Goal: Transaction & Acquisition: Purchase product/service

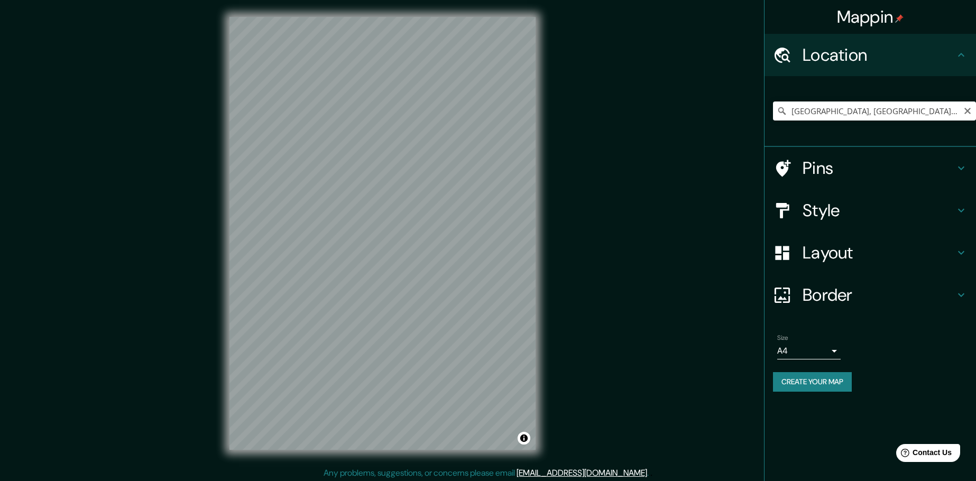
click at [812, 112] on input "[GEOGRAPHIC_DATA], [GEOGRAPHIC_DATA], [GEOGRAPHIC_DATA]" at bounding box center [874, 110] width 203 height 19
click at [822, 114] on input "Carrer El Montmell, 43710 Santa Oliva, provincia de Tarragona, España" at bounding box center [874, 110] width 203 height 19
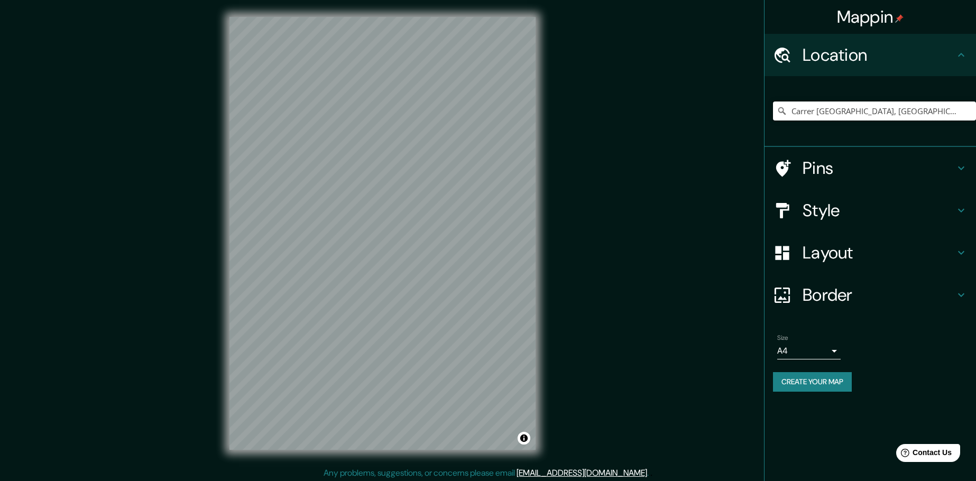
paste input "Inmo-Arnedo Sl"
click at [793, 110] on input "Enders Court, Slinger, Wisconsin 53086, Estados Unidos" at bounding box center [874, 110] width 203 height 19
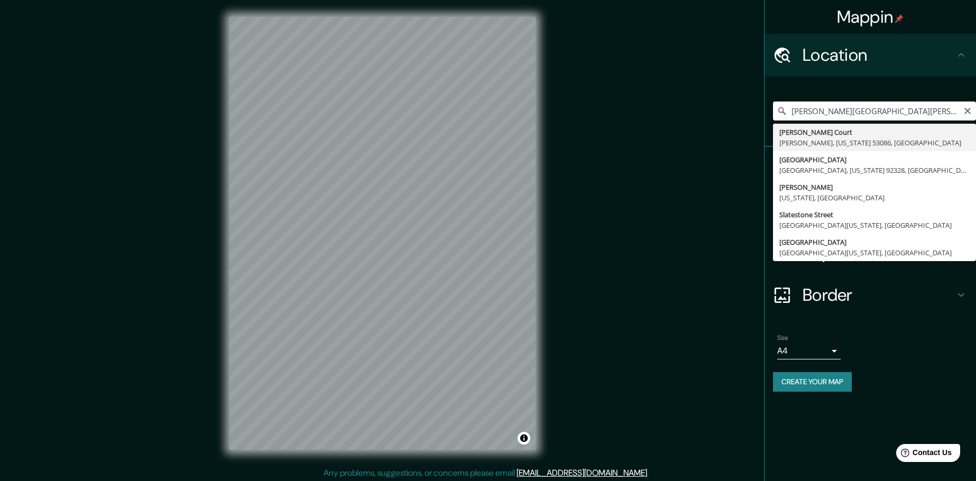
click at [793, 110] on input "Enders Court, Slinger, Wisconsin 53086, Estados Unidos" at bounding box center [874, 110] width 203 height 19
paste input "Av. del Ebro, 8, 26160 Agoncillo, La Rioja"
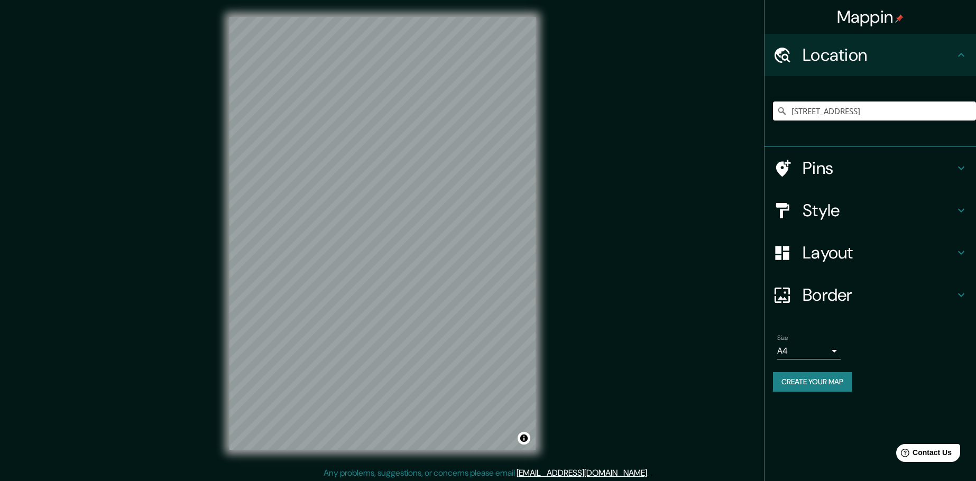
type input "Avenida Del Ebro 8, 26160 Agoncillo, La Rioja, España"
click at [824, 224] on div "Style" at bounding box center [869, 210] width 211 height 42
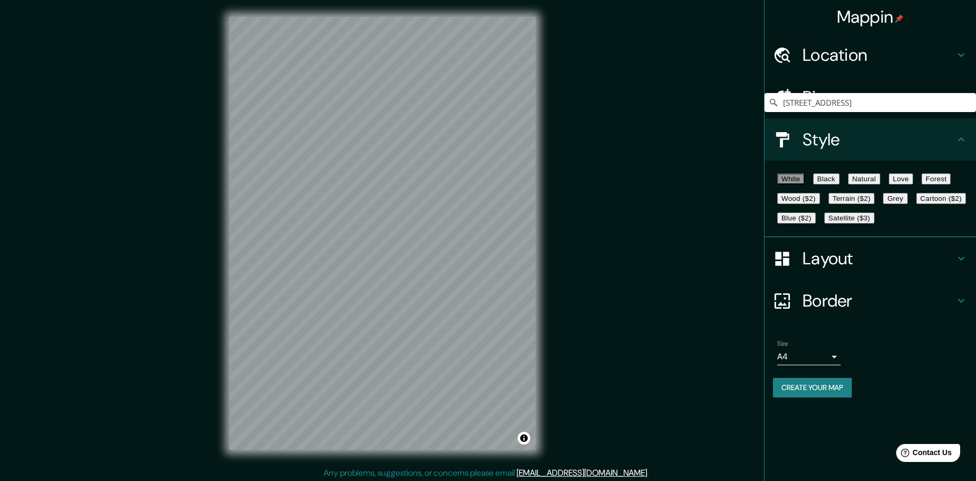
click at [816, 224] on button "Blue ($2)" at bounding box center [796, 218] width 39 height 11
click at [879, 95] on h4 "Pins" at bounding box center [878, 97] width 152 height 21
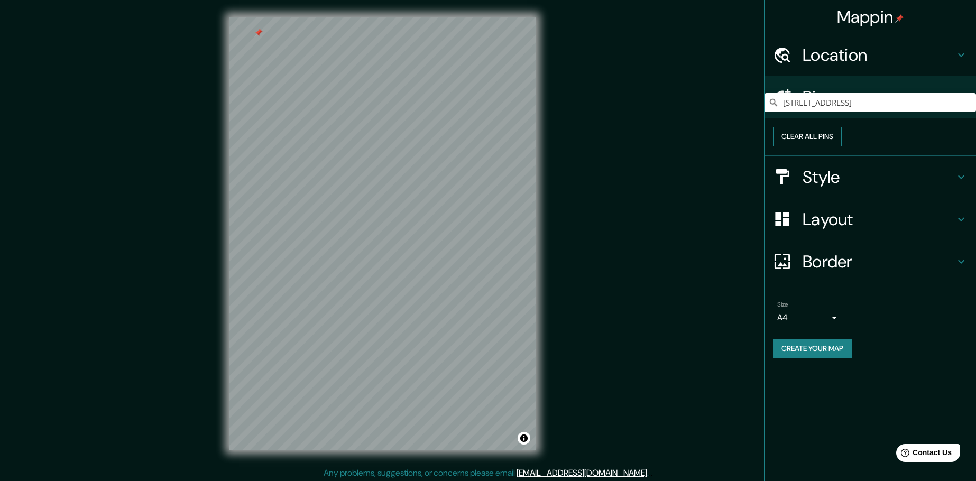
click at [842, 138] on button "Clear all pins" at bounding box center [807, 137] width 69 height 20
